Goal: Find specific page/section: Find specific page/section

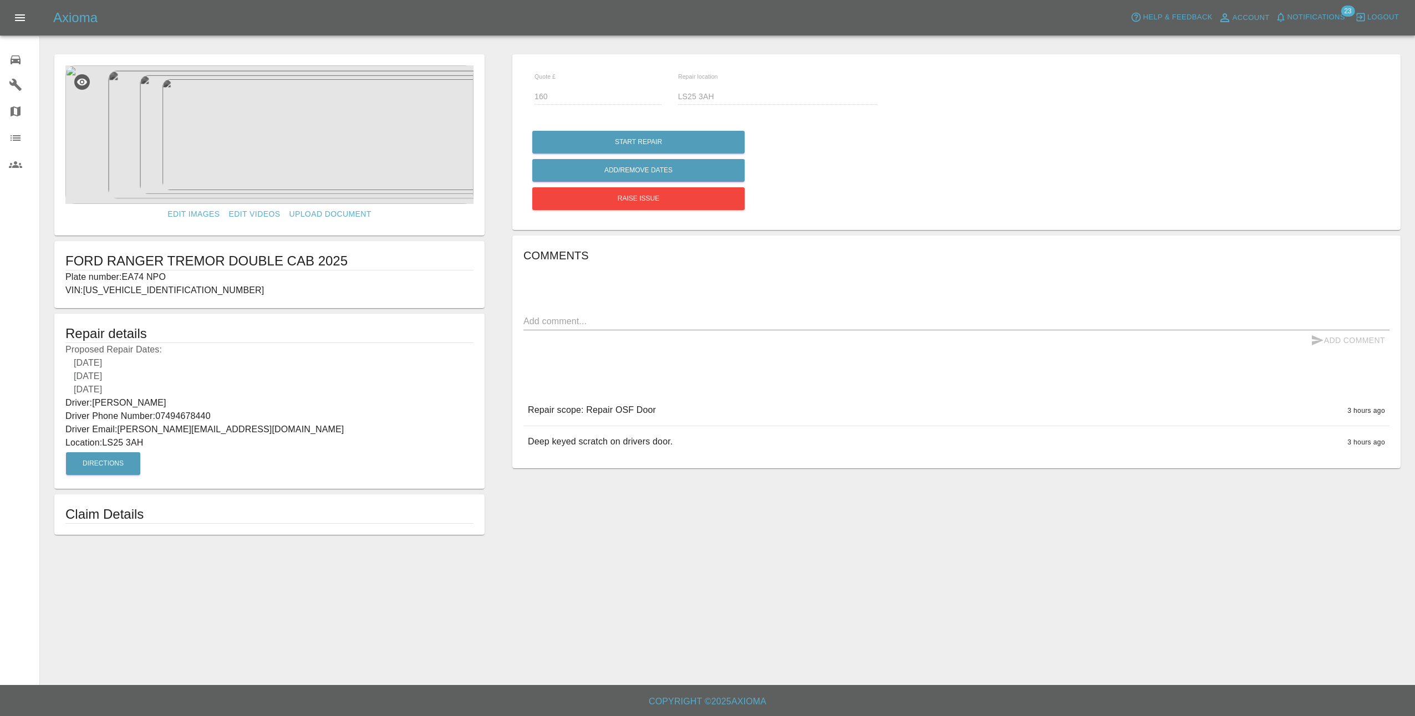
click at [17, 10] on button "Open drawer" at bounding box center [20, 17] width 27 height 27
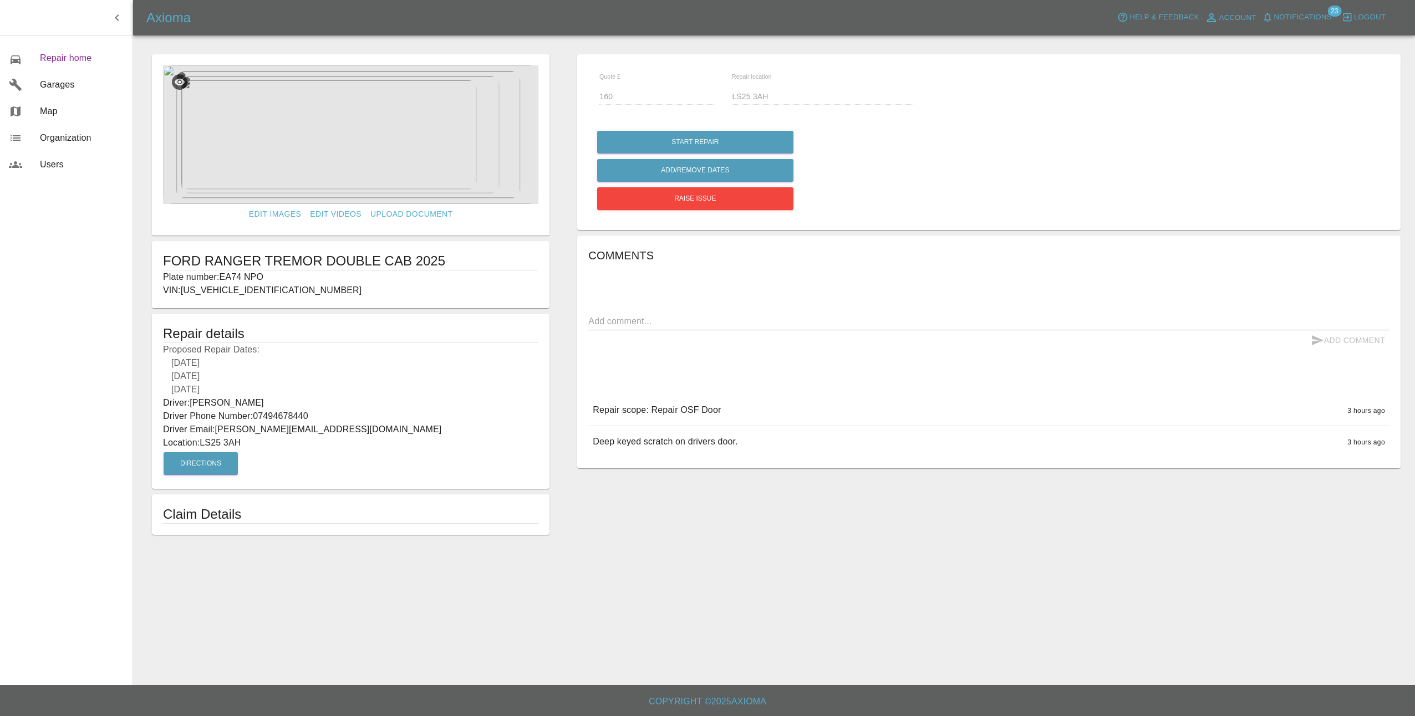
click at [83, 59] on span "Repair home" at bounding box center [82, 58] width 84 height 13
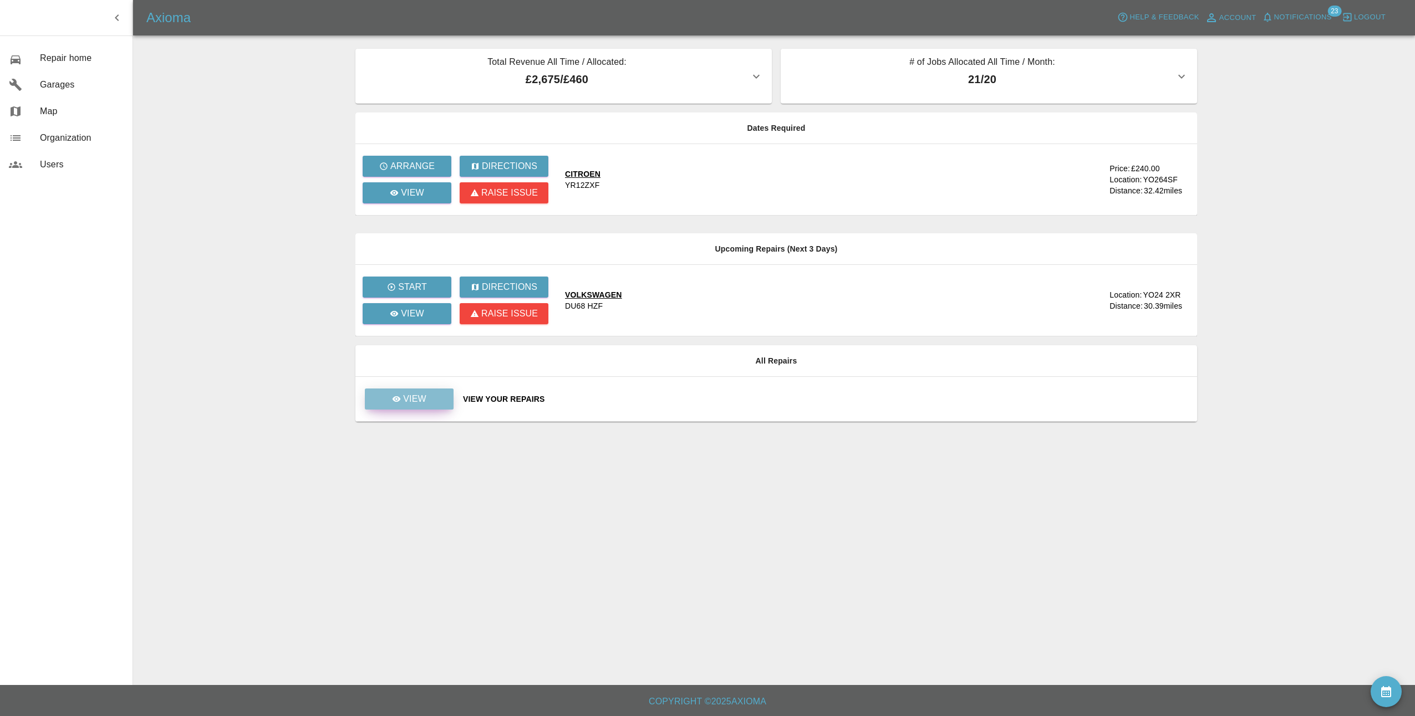
click at [443, 400] on link "View" at bounding box center [409, 399] width 89 height 21
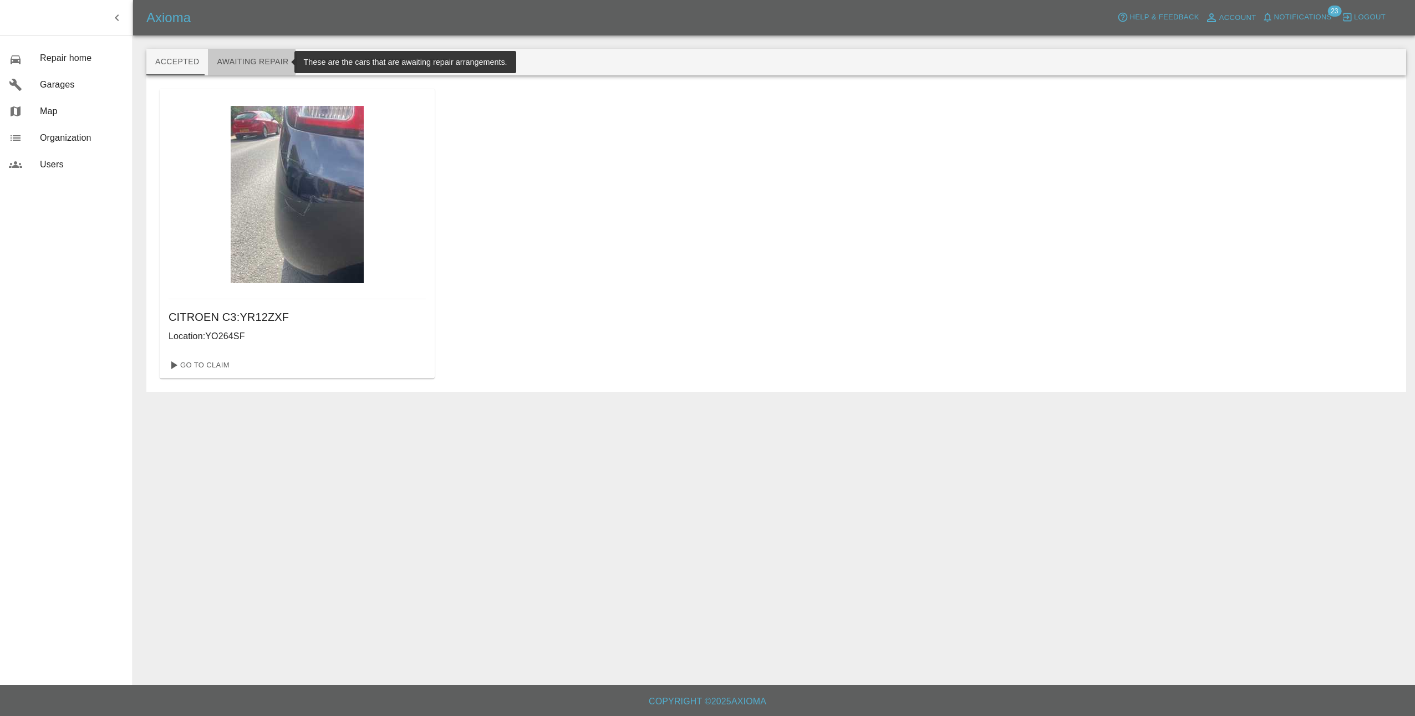
click at [248, 62] on button "Awaiting Repair" at bounding box center [252, 62] width 89 height 27
